Goal: Communication & Community: Answer question/provide support

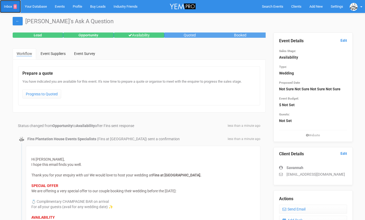
click at [10, 7] on link "Inbox 8" at bounding box center [10, 6] width 21 height 13
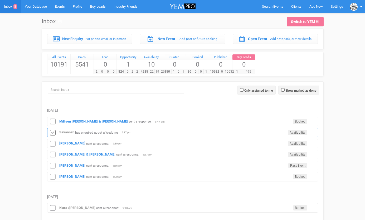
click at [54, 131] on icon at bounding box center [53, 132] width 8 height 7
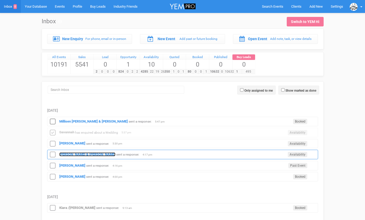
click at [67, 153] on strong "[PERSON_NAME] & [PERSON_NAME]" at bounding box center [87, 154] width 56 height 4
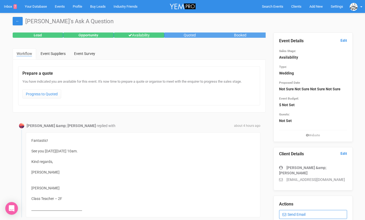
click at [293, 210] on link "Send Email" at bounding box center [313, 214] width 68 height 9
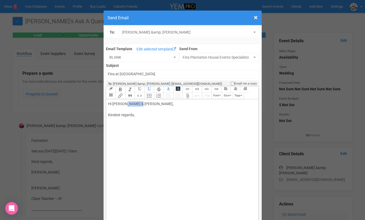
drag, startPoint x: 125, startPoint y: 103, endPoint x: 145, endPoint y: 101, distance: 19.3
click at [144, 102] on div "Hi [PERSON_NAME] & [PERSON_NAME], Kindest regards," at bounding box center [181, 115] width 147 height 28
click at [140, 133] on div "Hi [PERSON_NAME] Looking forward to it :) Kindest regards," at bounding box center [181, 120] width 147 height 39
type trix-editor "<div>Hi [PERSON_NAME];<br><br>Looking forward to it :)<br><br>Kindest regards,<…"
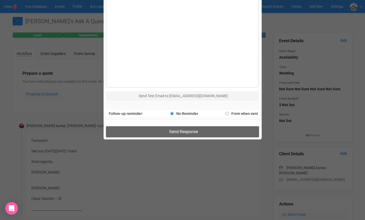
scroll to position [324, 0]
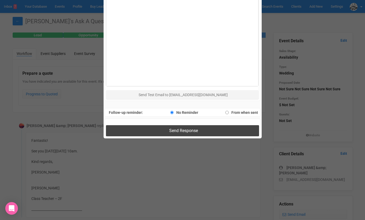
click at [148, 129] on button "Send Response" at bounding box center [182, 130] width 153 height 11
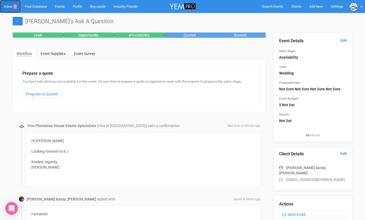
click at [8, 7] on link "Inbox 7" at bounding box center [10, 6] width 21 height 13
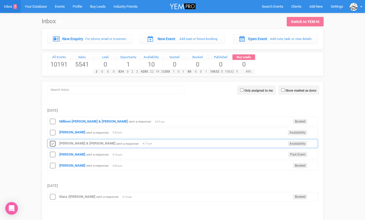
click at [52, 141] on icon at bounding box center [53, 143] width 8 height 7
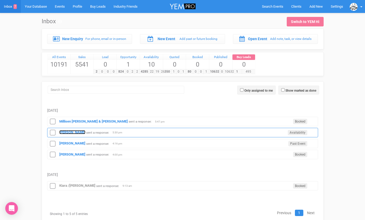
click at [62, 133] on strong "[PERSON_NAME]" at bounding box center [72, 132] width 26 height 4
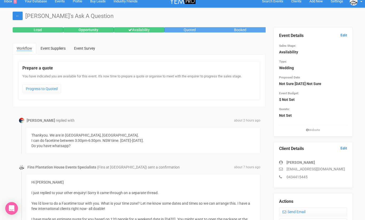
scroll to position [7, 0]
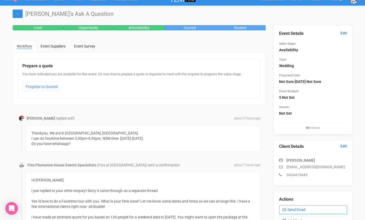
click at [290, 207] on link "Send Email" at bounding box center [313, 209] width 68 height 9
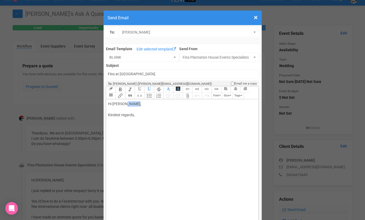
drag, startPoint x: 125, startPoint y: 103, endPoint x: 142, endPoint y: 102, distance: 17.2
click at [142, 103] on div "Hi [PERSON_NAME], Kindest regards," at bounding box center [181, 115] width 147 height 28
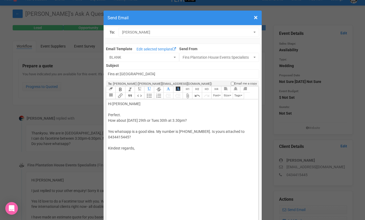
click at [124, 155] on div "Hi [PERSON_NAME]. How about [DATE] 29th or Tues 30th at 3.30pm? Yes whatsapp is…" at bounding box center [181, 131] width 147 height 61
type trix-editor "<div>Hi [PERSON_NAME];<br><br>Perfect.&nbsp;<br>How about [DATE] 29th or Tues 3…"
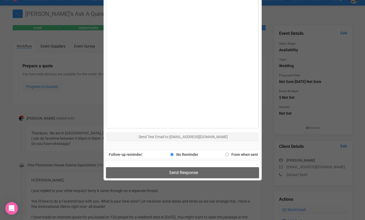
scroll to position [300, 0]
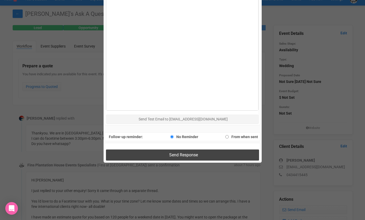
click at [134, 151] on button "Send Response" at bounding box center [182, 154] width 153 height 11
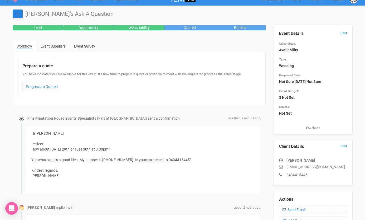
scroll to position [0, 0]
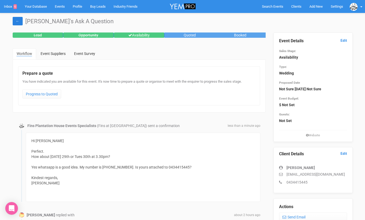
click at [17, 19] on link "←" at bounding box center [18, 21] width 10 height 8
click at [9, 6] on link "Inbox 6" at bounding box center [10, 6] width 21 height 13
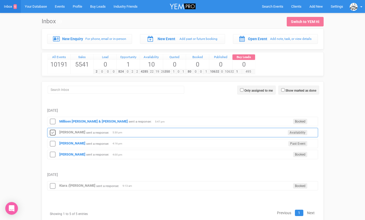
click at [54, 134] on icon at bounding box center [53, 132] width 8 height 7
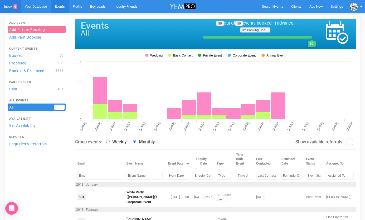
click at [10, 6] on link "Inbox 6" at bounding box center [10, 6] width 21 height 13
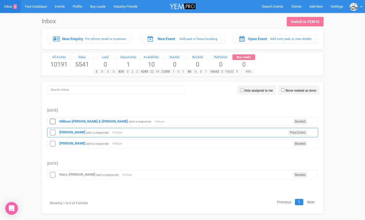
click at [64, 129] on div "Sarah Braniff sent a response: Past Event 4:16 pm" at bounding box center [182, 132] width 271 height 9
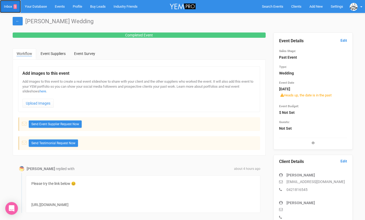
click at [11, 6] on link "Inbox 5" at bounding box center [10, 6] width 21 height 13
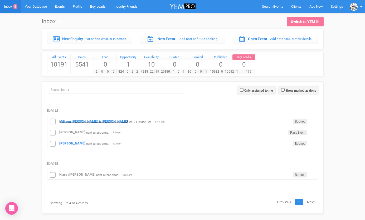
click at [67, 119] on strong "Millisen [PERSON_NAME] & [PERSON_NAME]" at bounding box center [93, 121] width 69 height 4
